Goal: Book appointment/travel/reservation

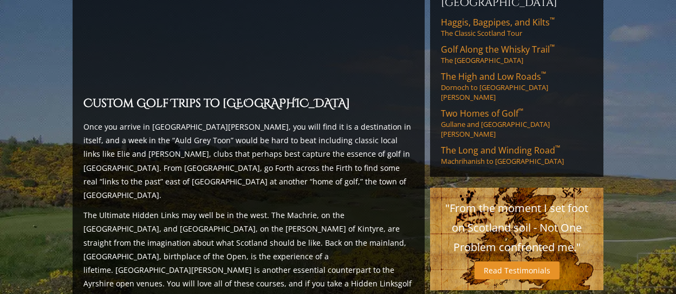
scroll to position [957, 0]
